Goal: Information Seeking & Learning: Find specific fact

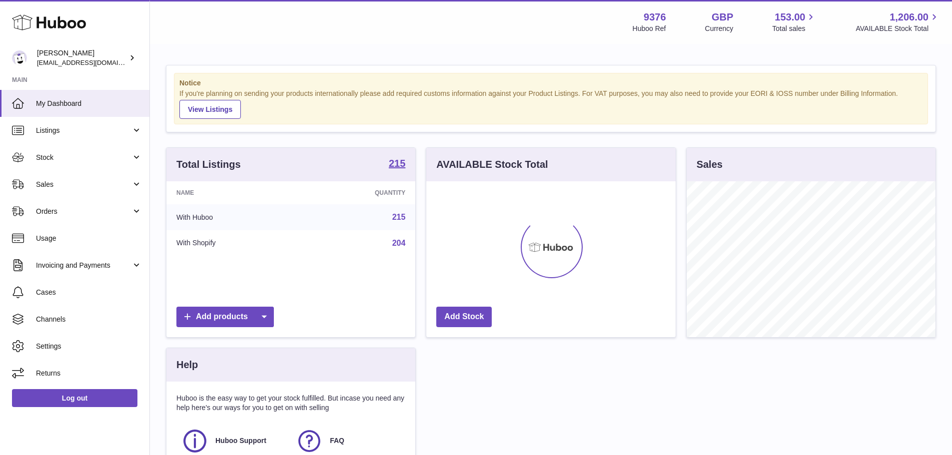
scroll to position [156, 249]
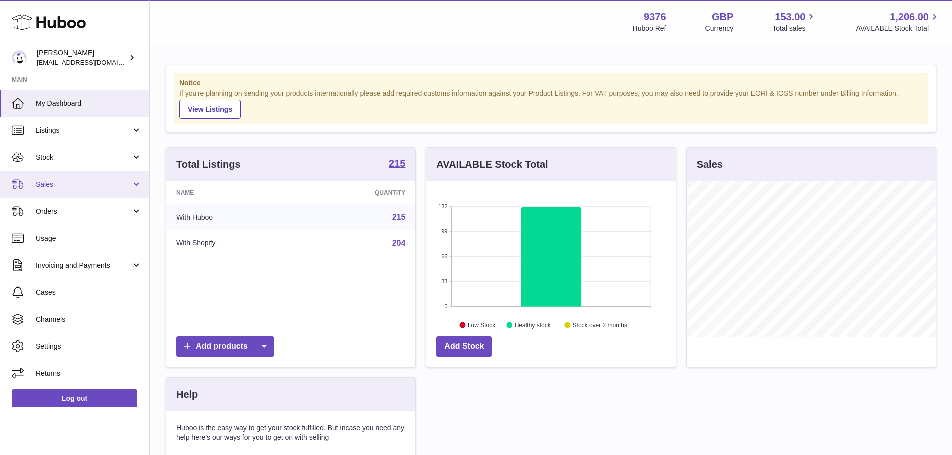
click at [62, 192] on link "Sales" at bounding box center [74, 184] width 149 height 27
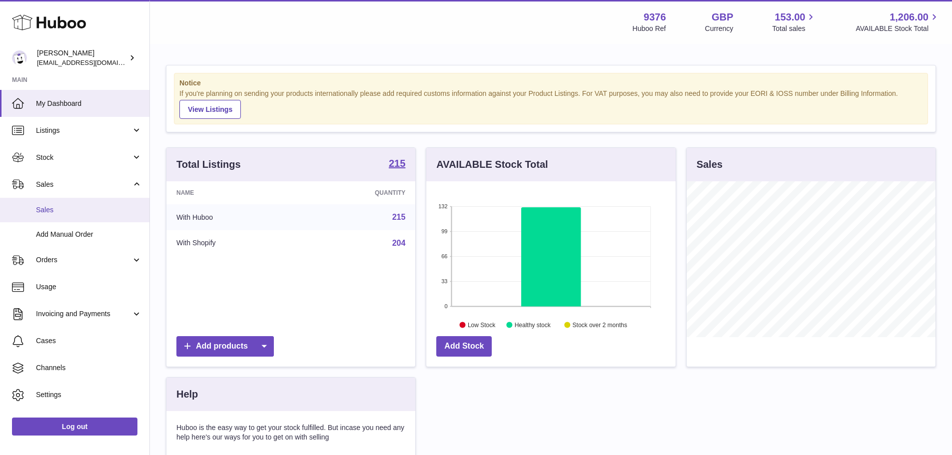
click at [73, 210] on span "Sales" at bounding box center [89, 209] width 106 height 9
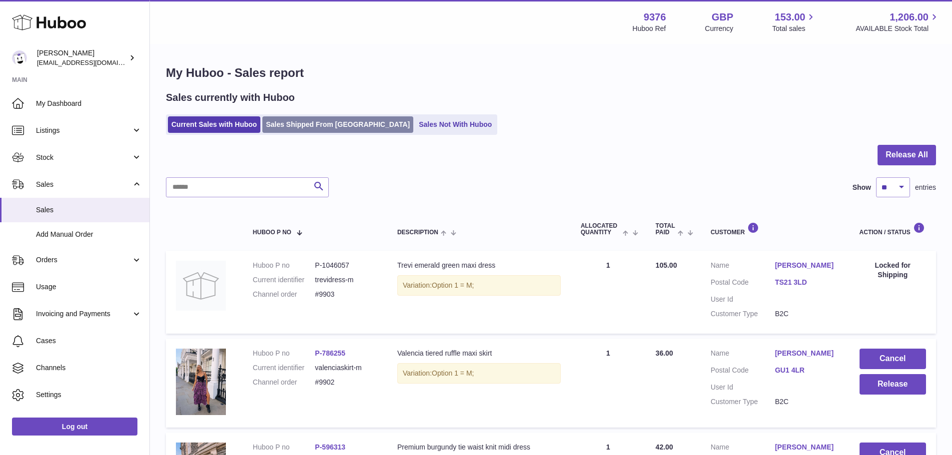
click at [354, 124] on link "Sales Shipped From Huboo" at bounding box center [337, 124] width 151 height 16
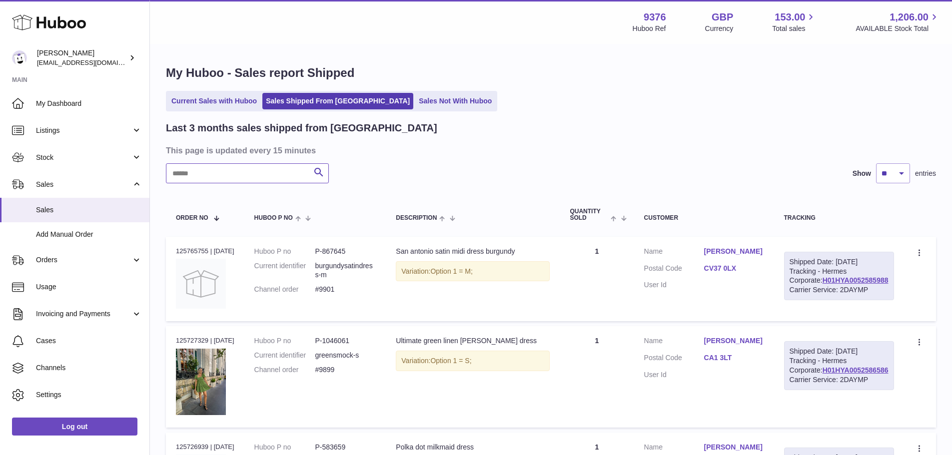
click at [208, 181] on input "text" at bounding box center [247, 173] width 163 height 20
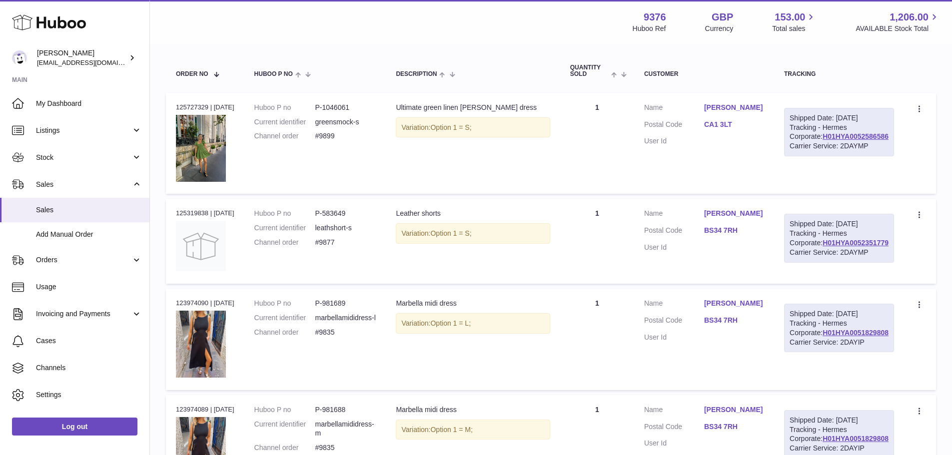
scroll to position [150, 0]
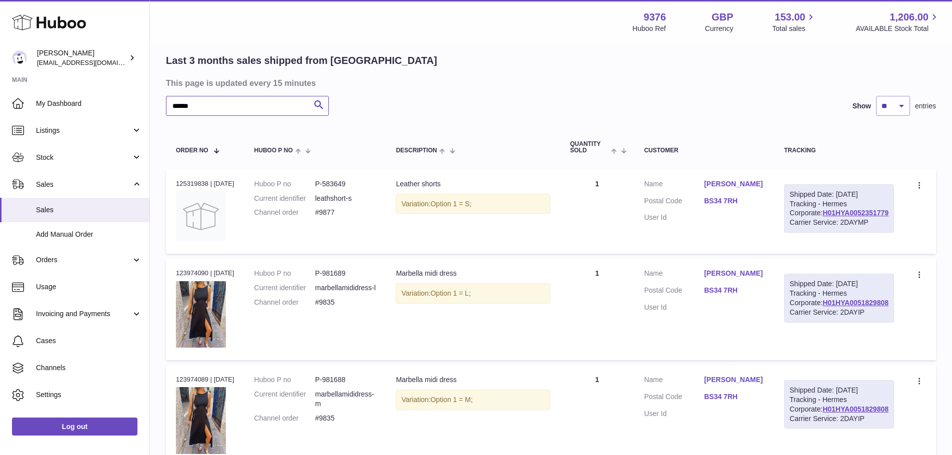
scroll to position [50, 0]
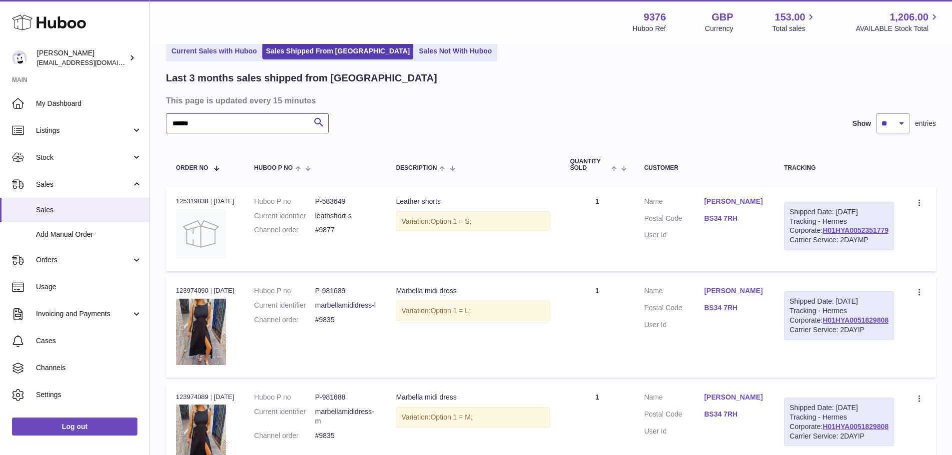
type input "******"
click at [866, 234] on link "H01HYA0052351779" at bounding box center [855, 230] width 66 height 8
drag, startPoint x: 732, startPoint y: 228, endPoint x: 755, endPoint y: 228, distance: 23.5
click at [755, 228] on dl "Customer Name helena Critchley Postal Code BS34 7RH User Id" at bounding box center [704, 221] width 120 height 48
click at [749, 222] on link "BS34 7RH" at bounding box center [734, 218] width 60 height 9
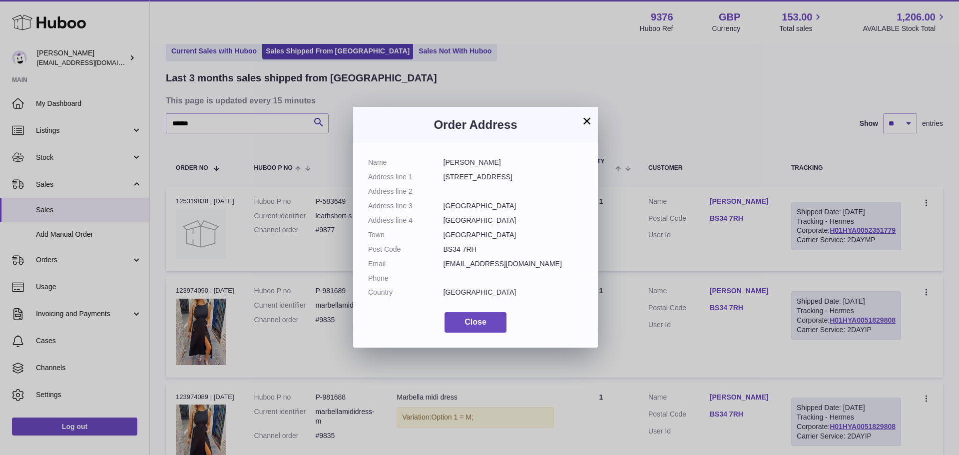
drag, startPoint x: 443, startPoint y: 249, endPoint x: 477, endPoint y: 249, distance: 34.0
click at [477, 249] on dd "BS34 7RH" at bounding box center [514, 249] width 140 height 9
copy dd "BS34 7RH"
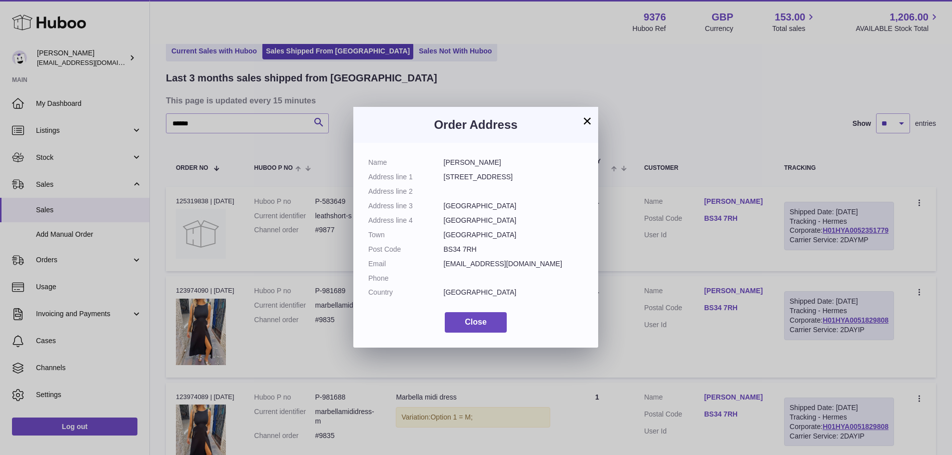
click at [623, 207] on div "× Order Address Name helena Critchley Address line 1 33 Dunkeld Avenue Address …" at bounding box center [476, 227] width 952 height 455
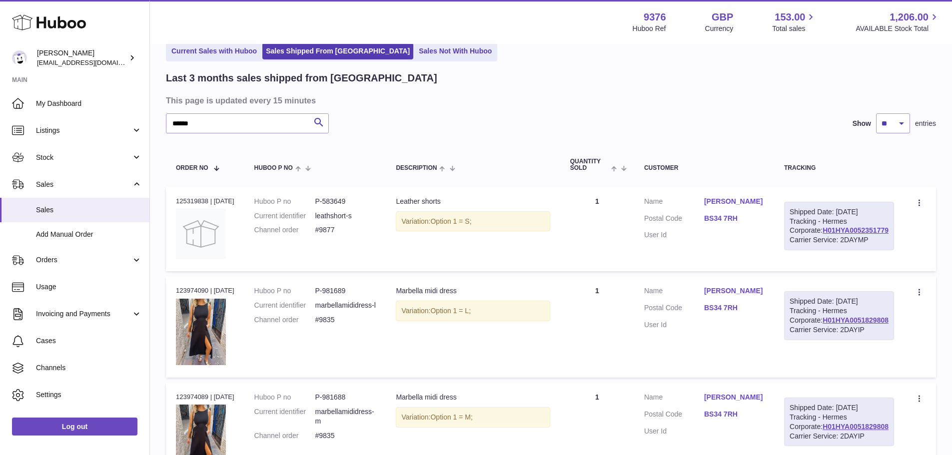
click at [348, 201] on dd "P-583649" at bounding box center [345, 201] width 61 height 9
copy dd "583649"
click at [202, 195] on td "Order no 125319838 | 23rd Sep" at bounding box center [205, 229] width 78 height 84
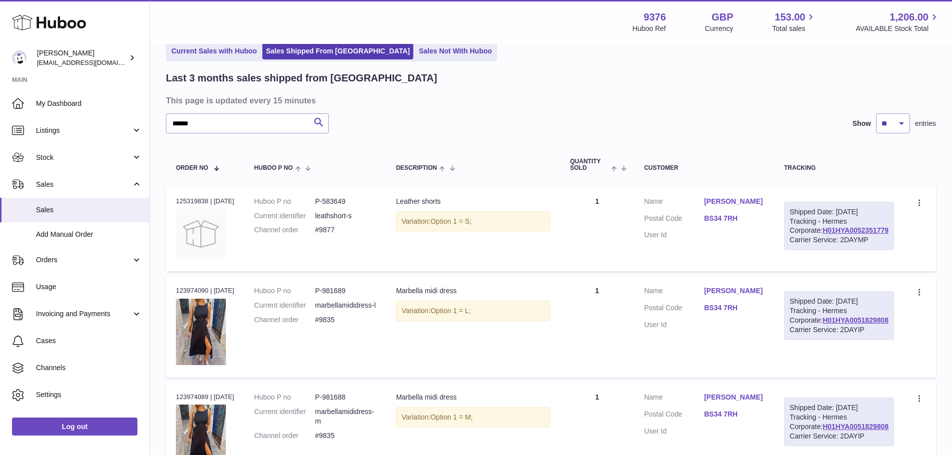
copy div "125319838"
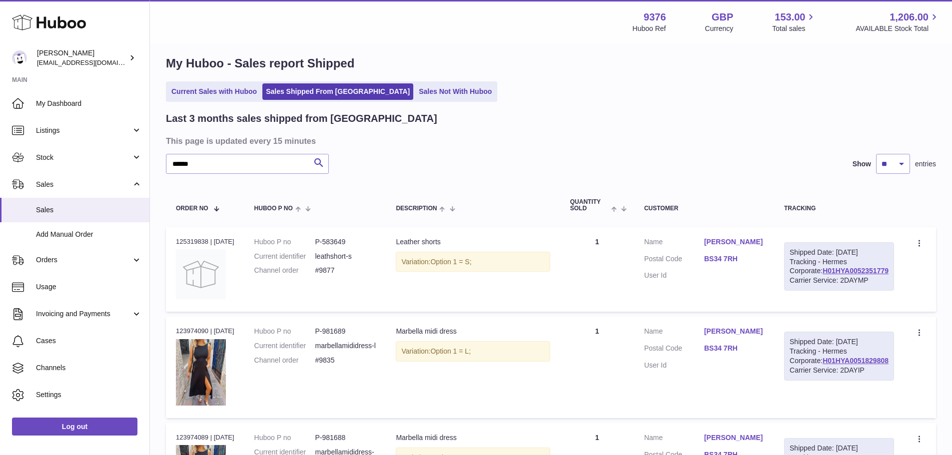
scroll to position [8, 0]
